Goal: Transaction & Acquisition: Obtain resource

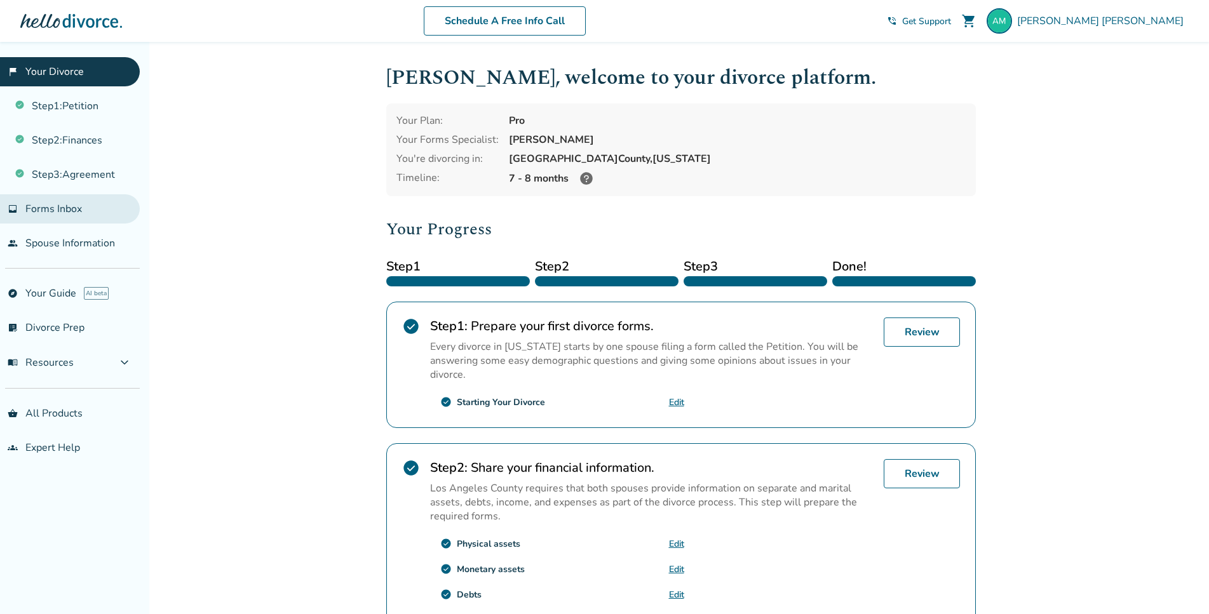
click at [53, 207] on span "Forms Inbox" at bounding box center [53, 209] width 57 height 14
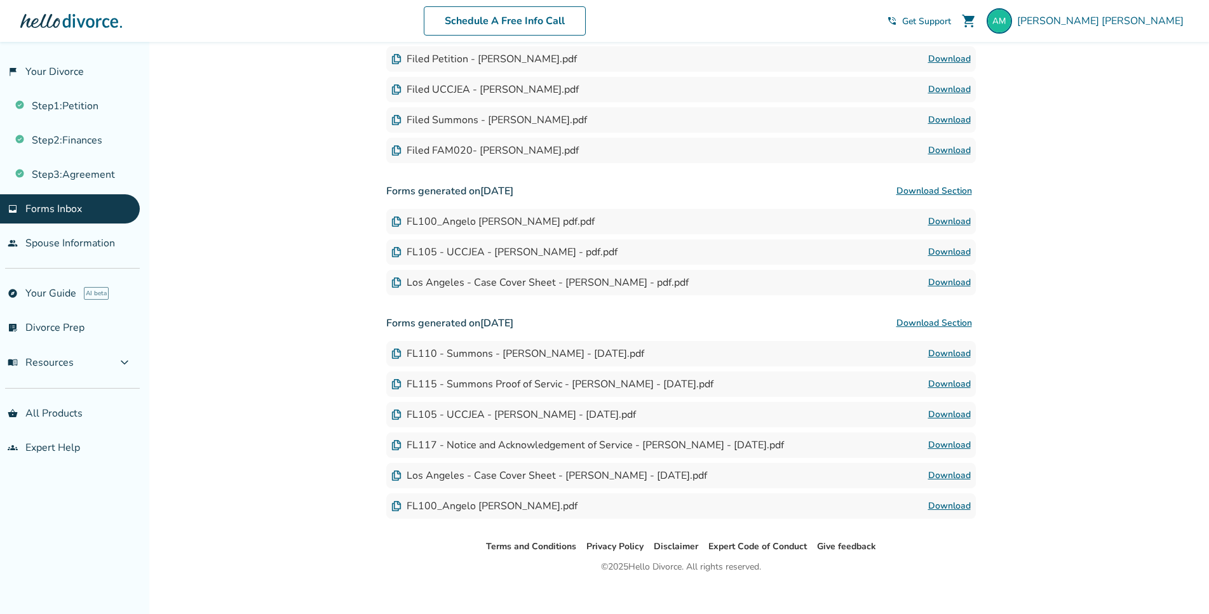
scroll to position [560, 0]
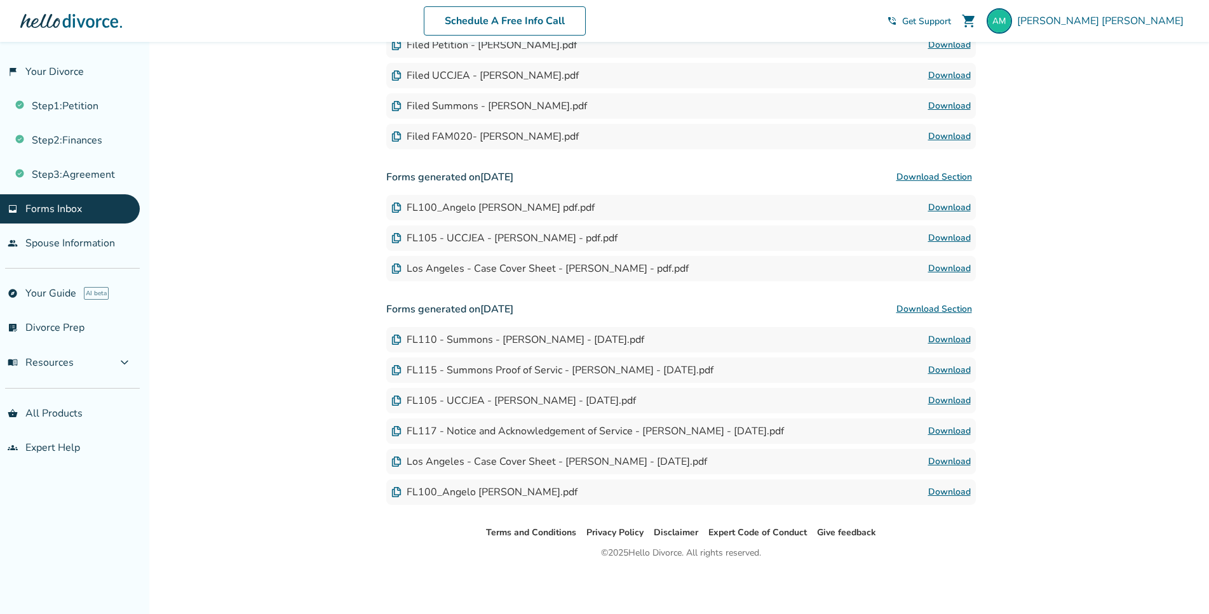
click at [947, 428] on link "Download" at bounding box center [949, 431] width 43 height 15
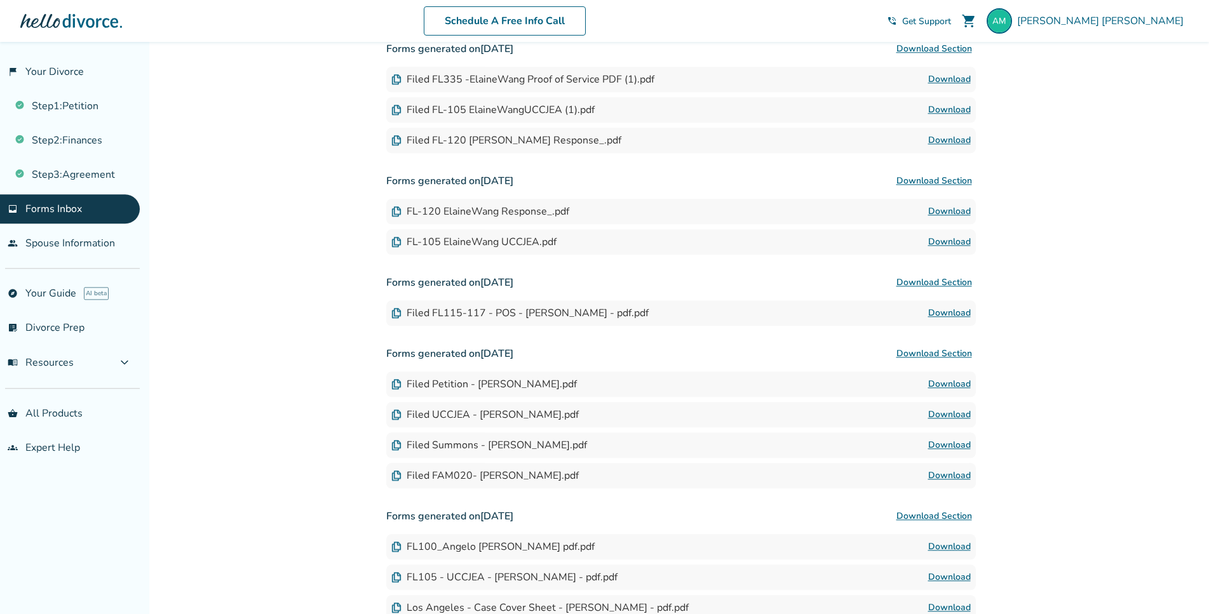
scroll to position [259, 0]
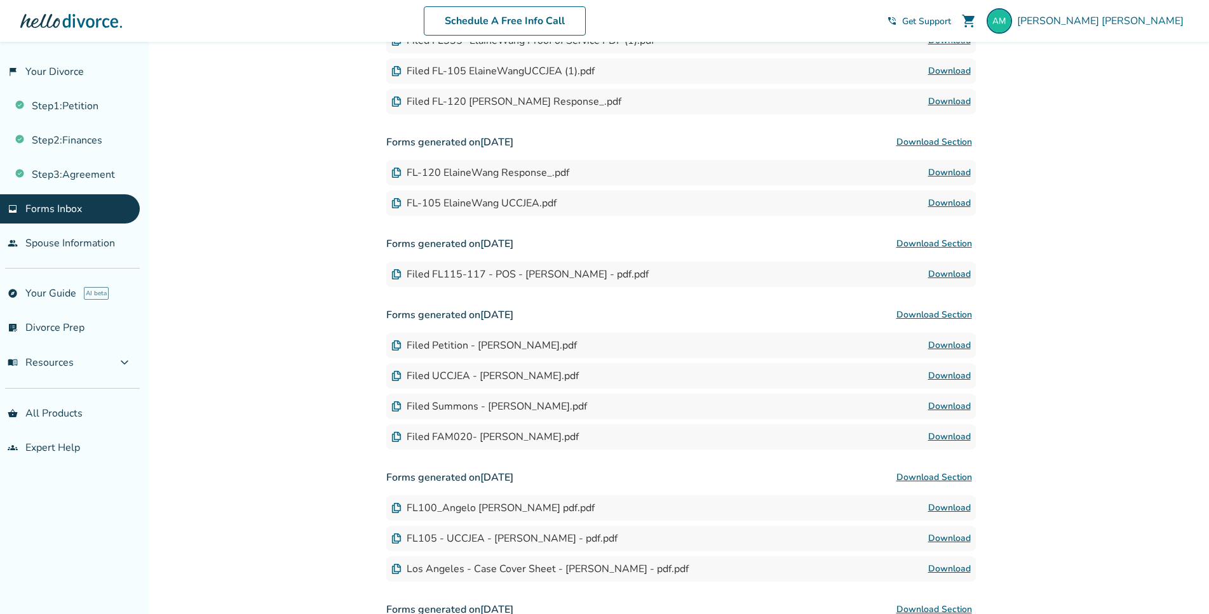
click at [952, 266] on div "Filed FL115-117 - POS - Angelo Raymond Malixi - pdf.pdf Download" at bounding box center [681, 274] width 590 height 25
click at [956, 276] on link "Download" at bounding box center [949, 274] width 43 height 15
